Goal: Task Accomplishment & Management: Manage account settings

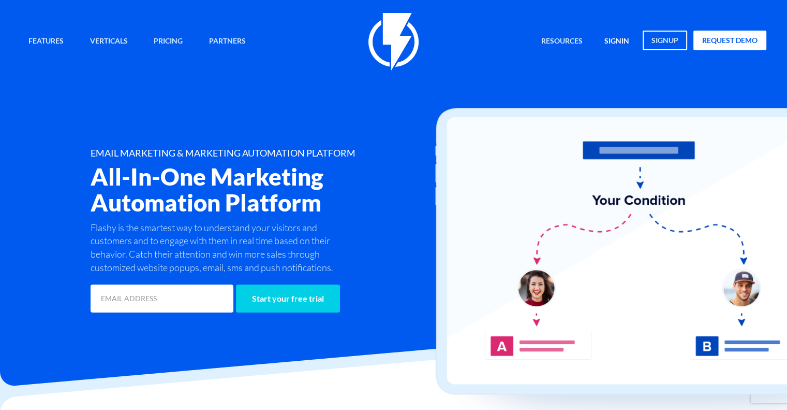
click at [612, 45] on link "signin" at bounding box center [617, 42] width 40 height 22
click at [616, 43] on link "signin" at bounding box center [617, 42] width 40 height 22
